Goal: Information Seeking & Learning: Learn about a topic

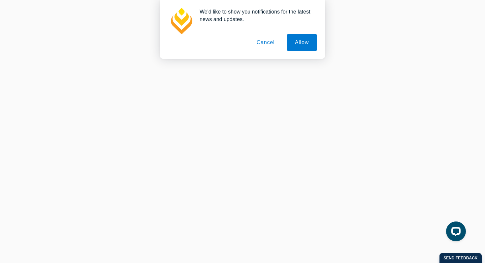
click at [262, 40] on button "Cancel" at bounding box center [265, 42] width 35 height 16
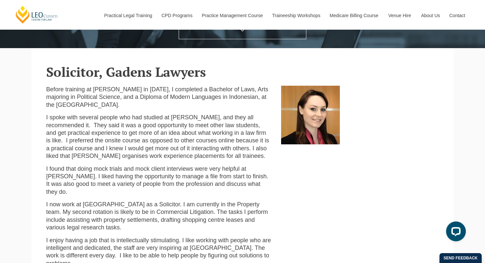
click at [300, 124] on img at bounding box center [310, 115] width 59 height 59
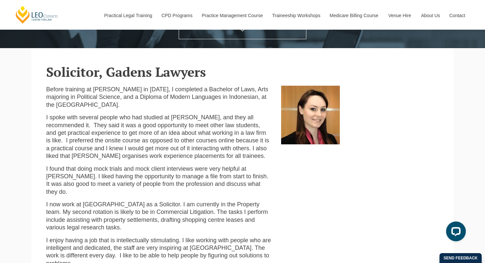
scroll to position [320, 0]
